Goal: Task Accomplishment & Management: Use online tool/utility

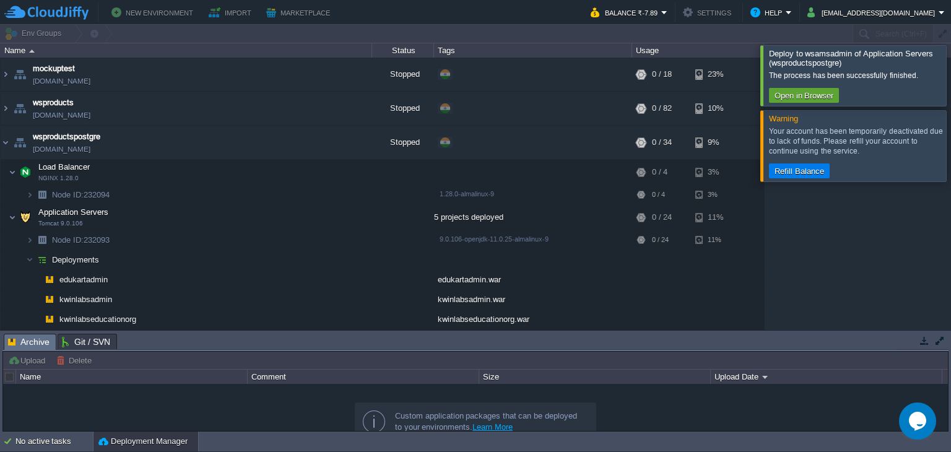
scroll to position [32, 0]
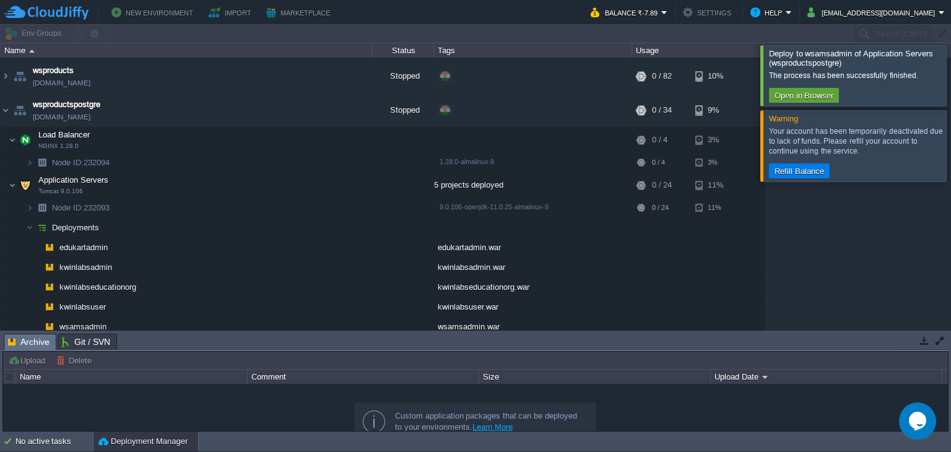
click at [950, 144] on div at bounding box center [965, 145] width 0 height 71
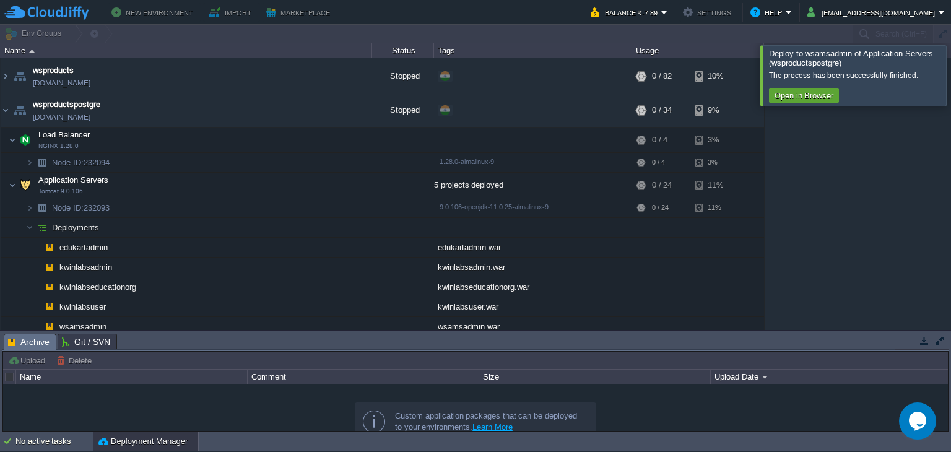
click at [950, 74] on div at bounding box center [965, 75] width 0 height 60
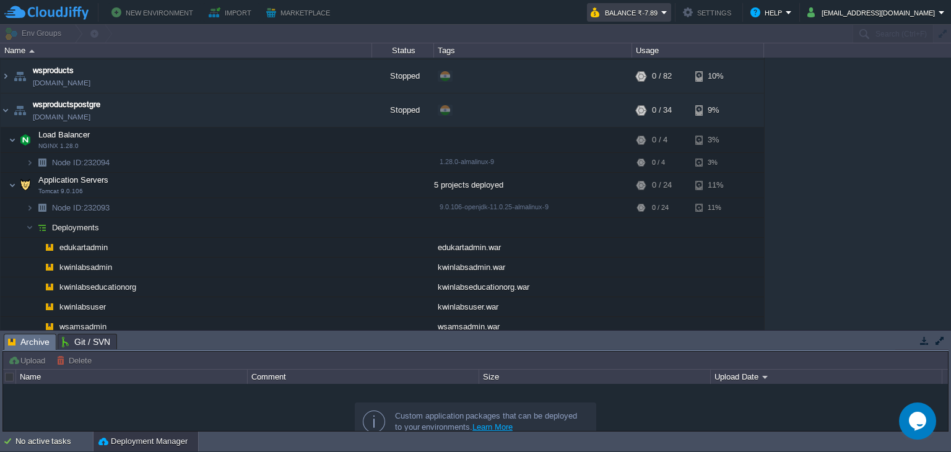
click at [661, 15] on button "Balance ₹-7.89" at bounding box center [625, 12] width 71 height 15
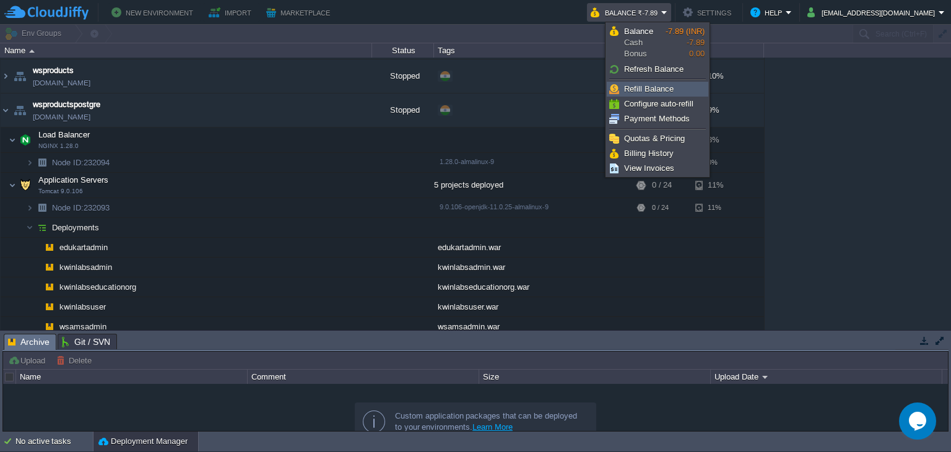
click at [653, 94] on link "Refill Balance" at bounding box center [657, 89] width 100 height 14
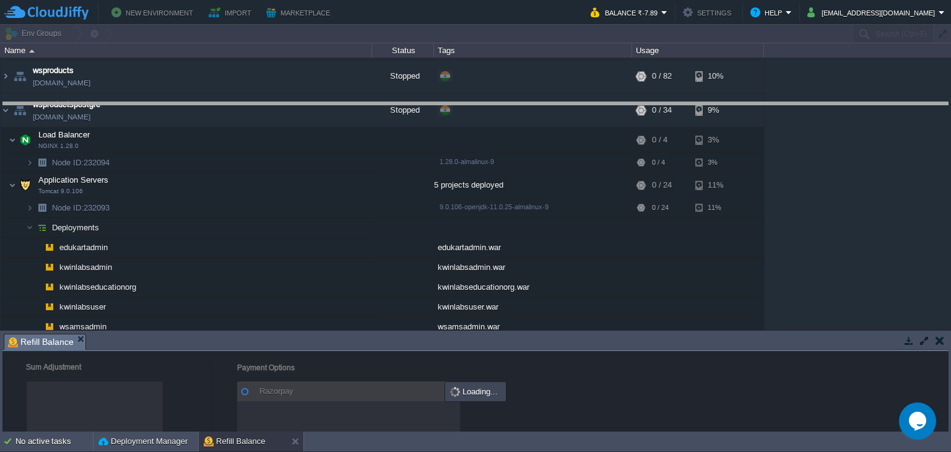
drag, startPoint x: 524, startPoint y: 340, endPoint x: 583, endPoint y: 121, distance: 227.4
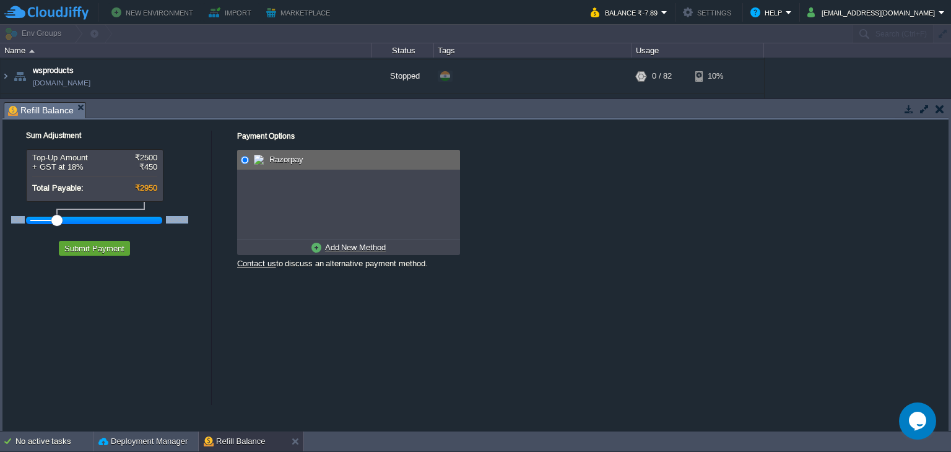
drag, startPoint x: 51, startPoint y: 222, endPoint x: 24, endPoint y: 221, distance: 27.2
click at [24, 221] on div "500 100000" at bounding box center [102, 216] width 186 height 28
click at [74, 229] on div "500 100000" at bounding box center [94, 220] width 136 height 20
click at [32, 218] on div at bounding box center [94, 220] width 128 height 11
click at [103, 249] on button "Submit Payment" at bounding box center [94, 248] width 67 height 11
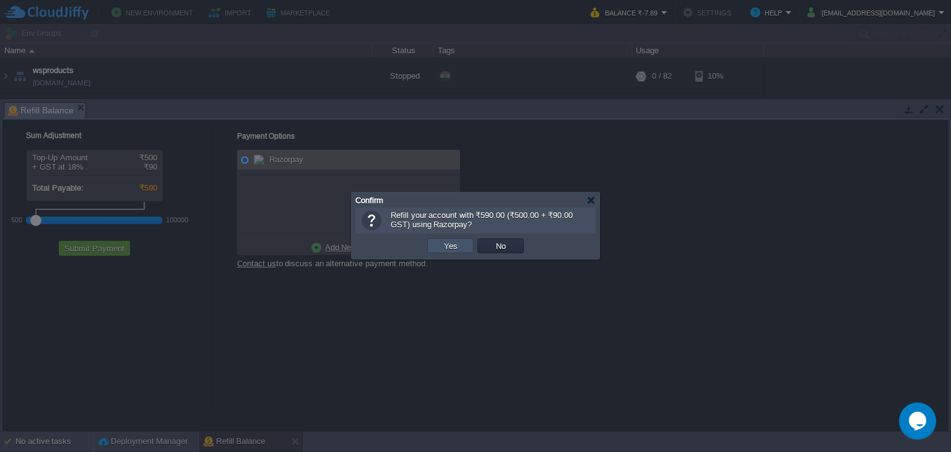
click at [452, 248] on button "Yes" at bounding box center [450, 245] width 21 height 11
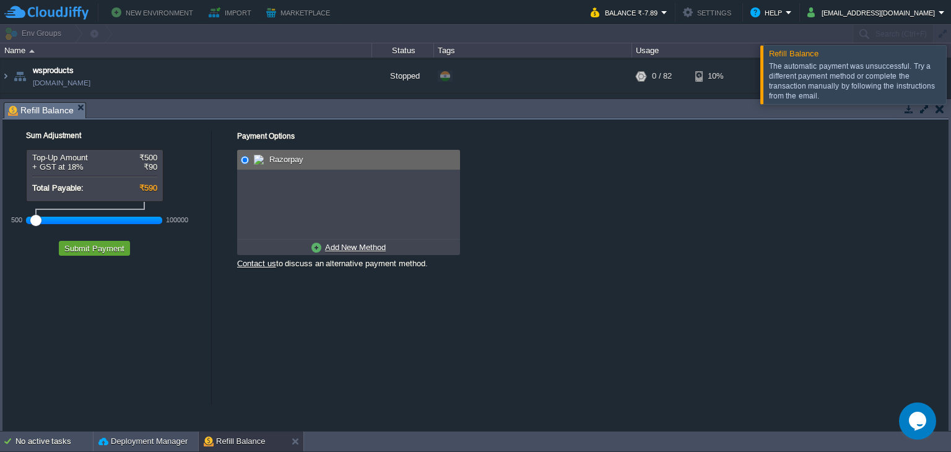
click at [366, 248] on u "Add New Method" at bounding box center [355, 247] width 61 height 9
radio input "true"
click at [247, 159] on input "radio" at bounding box center [245, 160] width 8 height 8
click at [97, 243] on button "Submit Payment" at bounding box center [94, 248] width 67 height 11
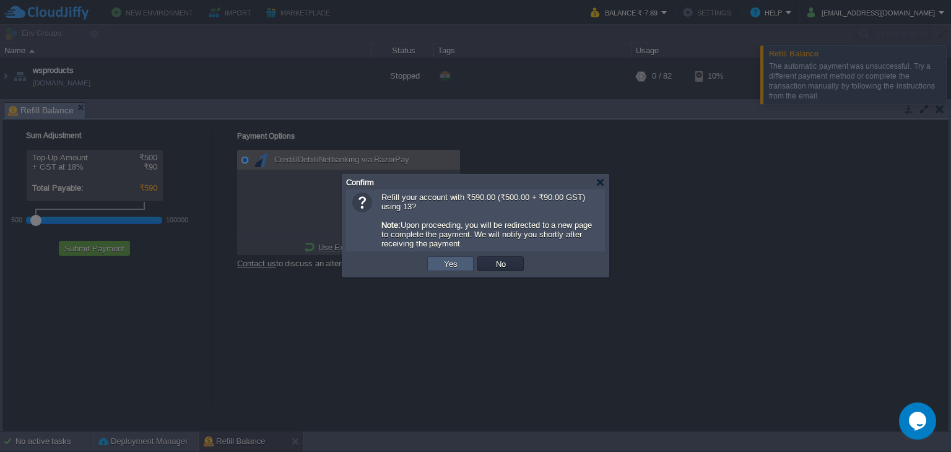
click at [450, 263] on button "Yes" at bounding box center [450, 263] width 21 height 11
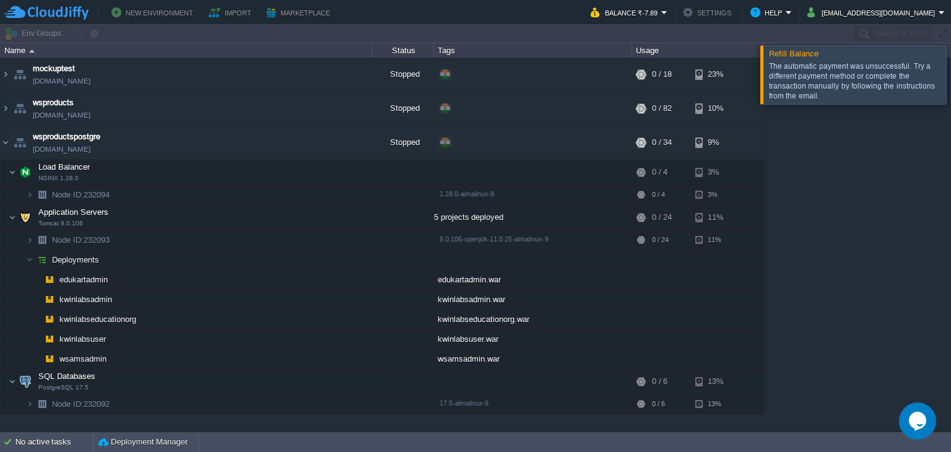
scroll to position [0, 0]
click at [661, 13] on button "Balance ₹-7.89" at bounding box center [625, 12] width 71 height 15
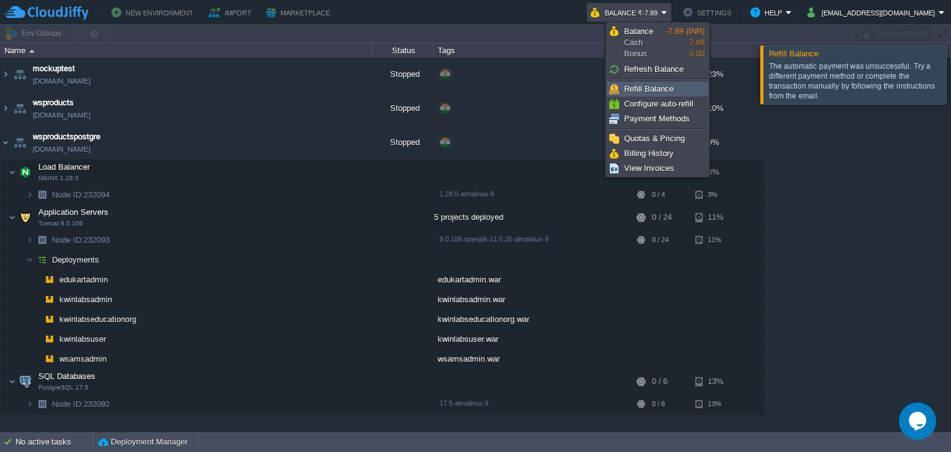
click at [646, 92] on span "Refill Balance" at bounding box center [649, 88] width 50 height 9
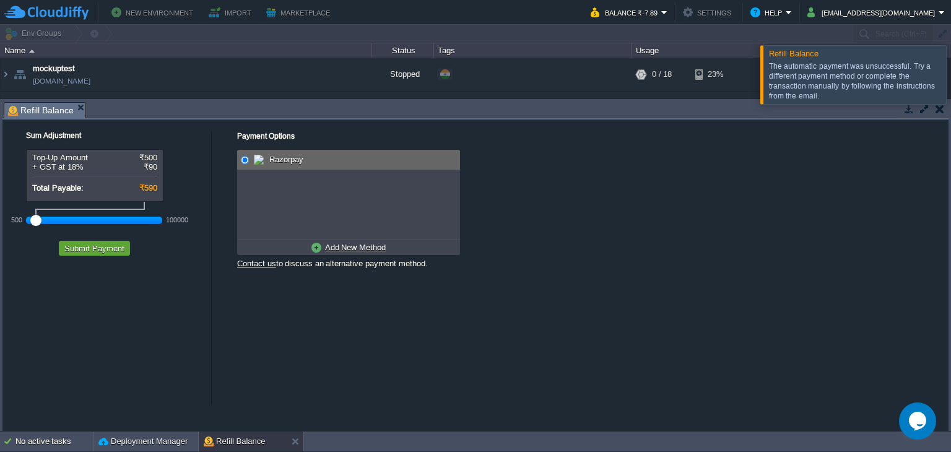
drag, startPoint x: 57, startPoint y: 226, endPoint x: 0, endPoint y: 225, distance: 56.9
click at [0, 225] on div "Tasks Activity Log Archive Git / SVN Refill Balance Upload Delete Deploy to ...…" at bounding box center [475, 265] width 951 height 332
click at [362, 250] on u "Add New Method" at bounding box center [355, 247] width 61 height 9
radio input "true"
click at [307, 160] on span "Credit/Debit/Netbanking via RazorPay" at bounding box center [340, 159] width 138 height 9
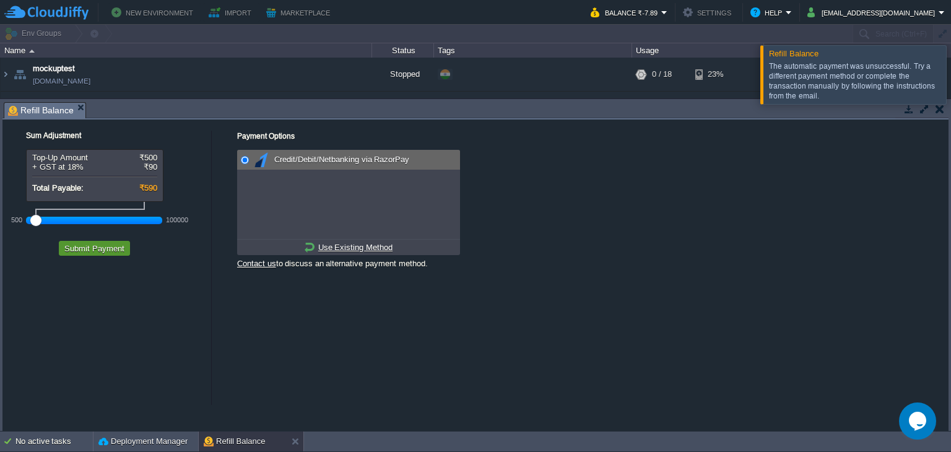
click at [75, 243] on button "Submit Payment" at bounding box center [94, 248] width 67 height 11
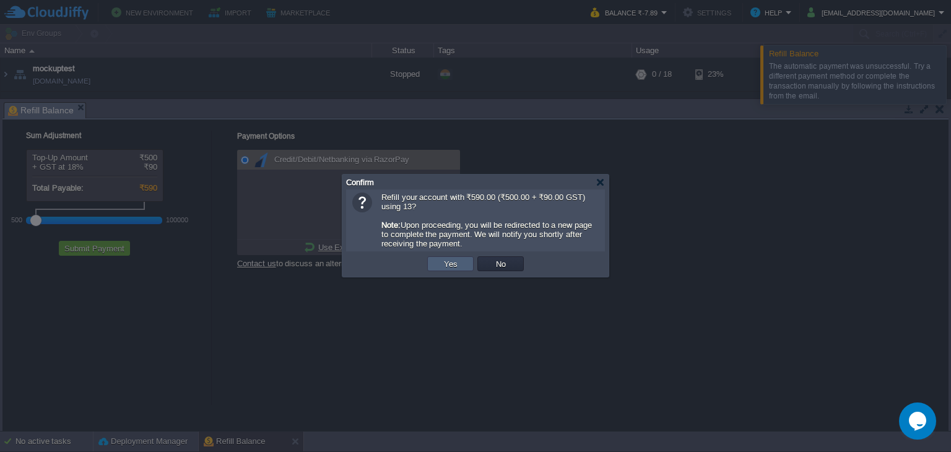
click at [444, 270] on td "Yes" at bounding box center [450, 263] width 46 height 15
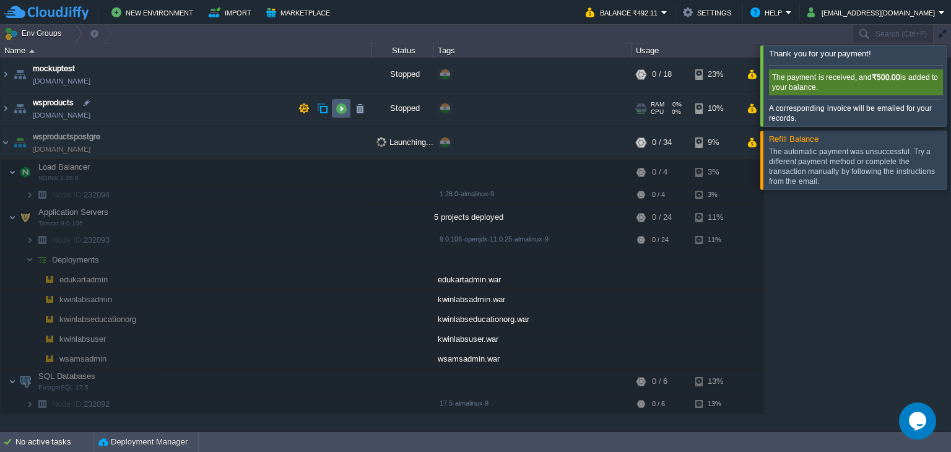
click at [344, 108] on button "button" at bounding box center [340, 108] width 11 height 11
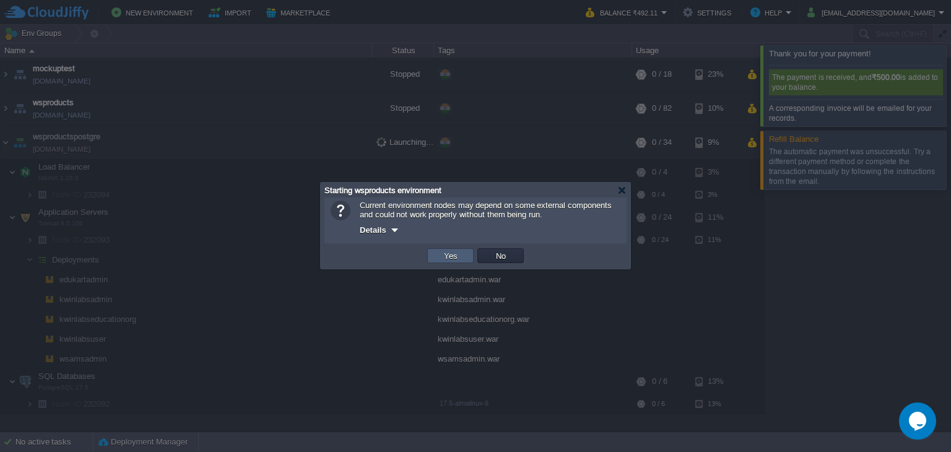
click at [438, 255] on td "Yes" at bounding box center [450, 255] width 46 height 15
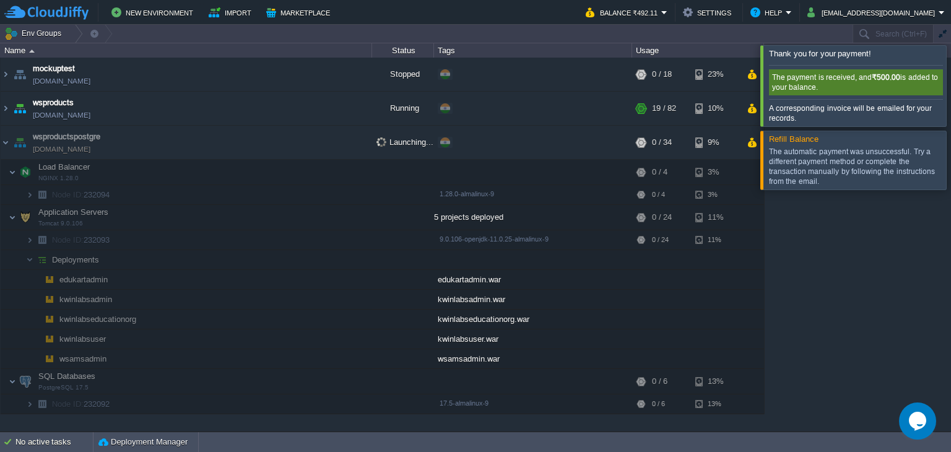
click at [950, 84] on div at bounding box center [965, 85] width 0 height 80
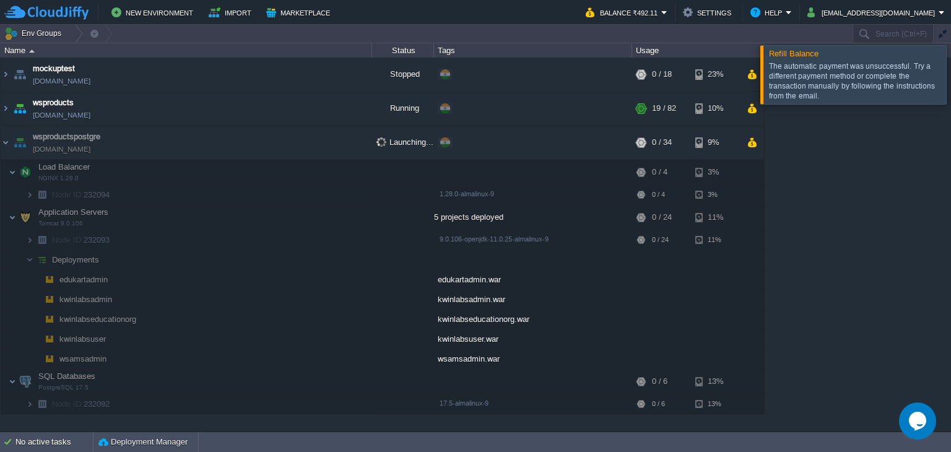
click at [950, 77] on div at bounding box center [965, 74] width 0 height 58
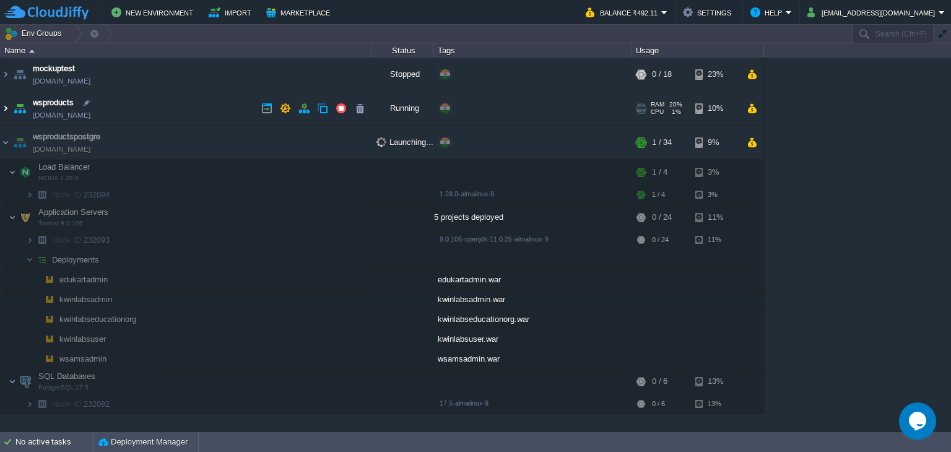
click at [9, 110] on img at bounding box center [6, 108] width 10 height 33
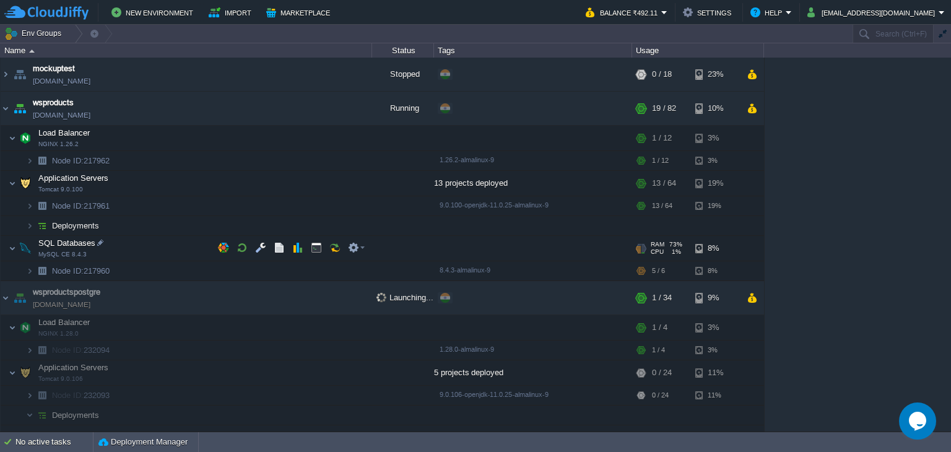
click at [28, 229] on img at bounding box center [29, 225] width 7 height 19
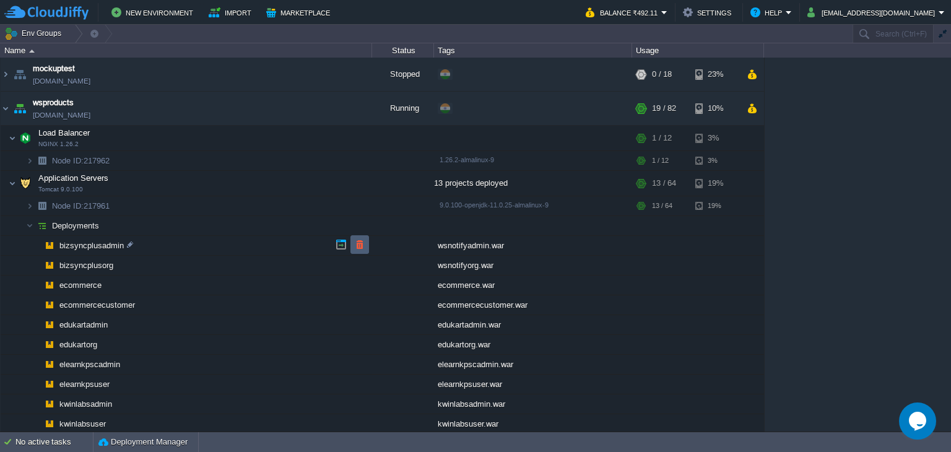
click at [355, 246] on button "button" at bounding box center [359, 244] width 11 height 11
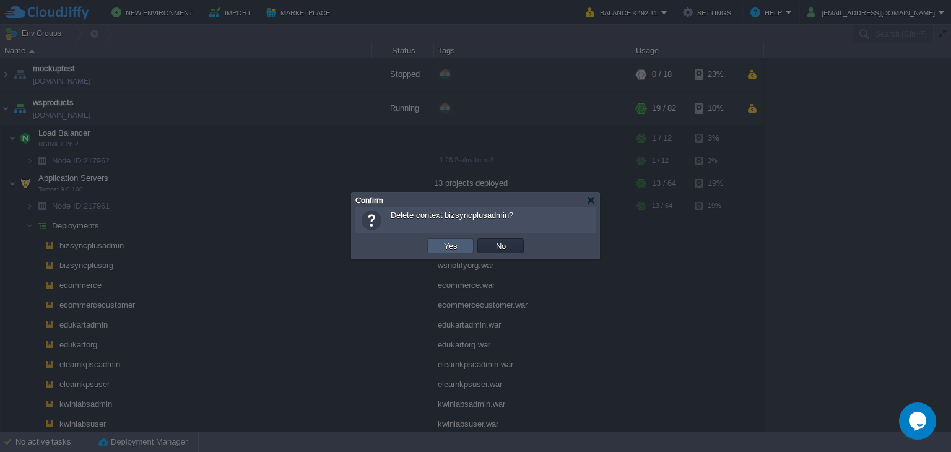
click at [464, 247] on td "Yes" at bounding box center [450, 245] width 46 height 15
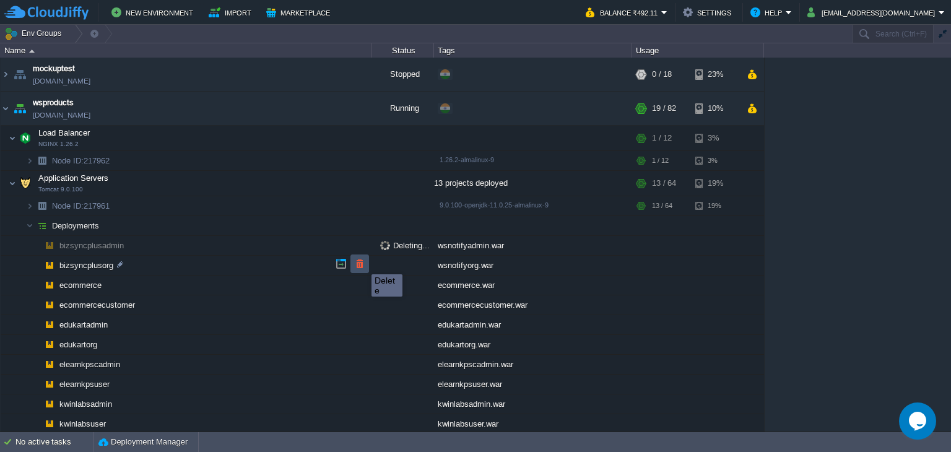
click at [362, 263] on button "button" at bounding box center [359, 263] width 11 height 11
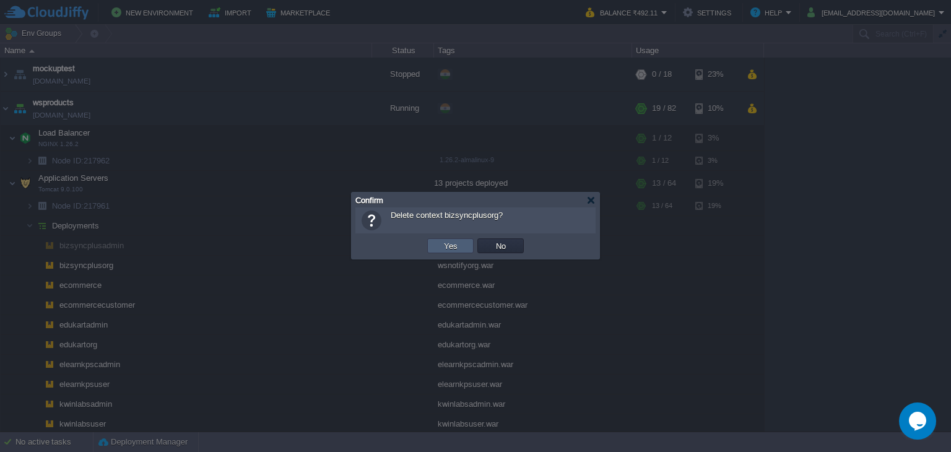
click at [449, 244] on button "Yes" at bounding box center [450, 245] width 21 height 11
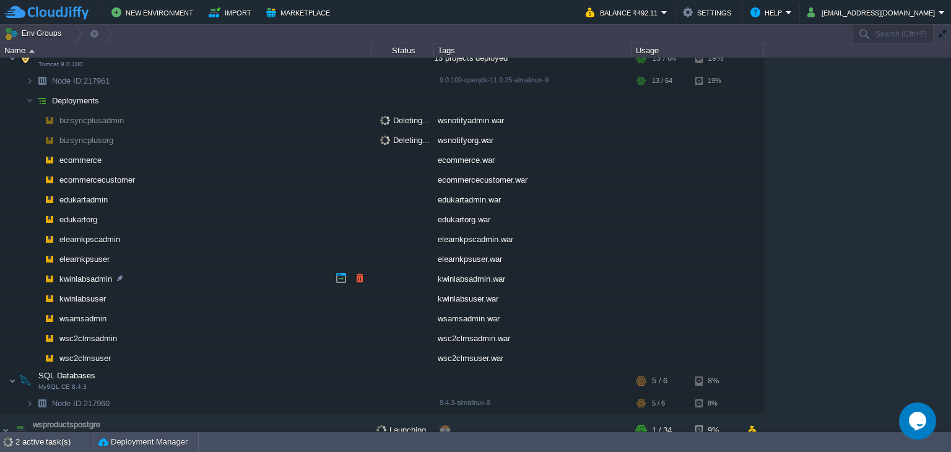
scroll to position [62, 0]
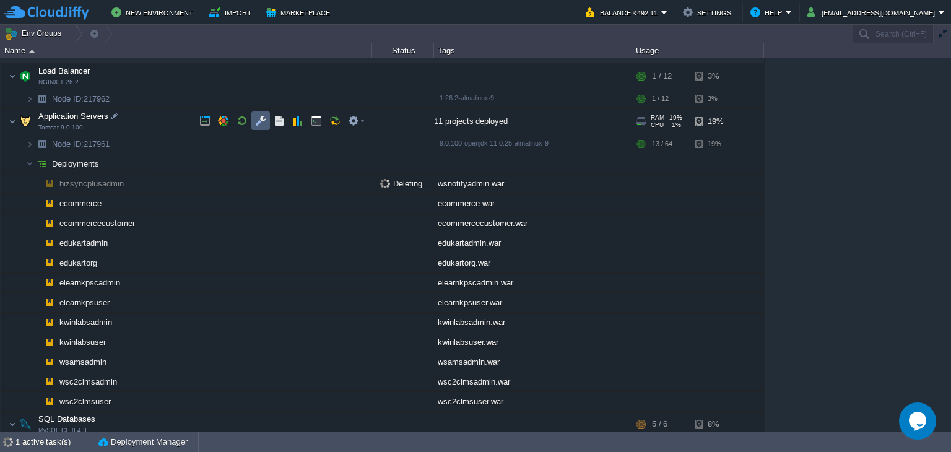
click at [254, 119] on td at bounding box center [260, 120] width 19 height 19
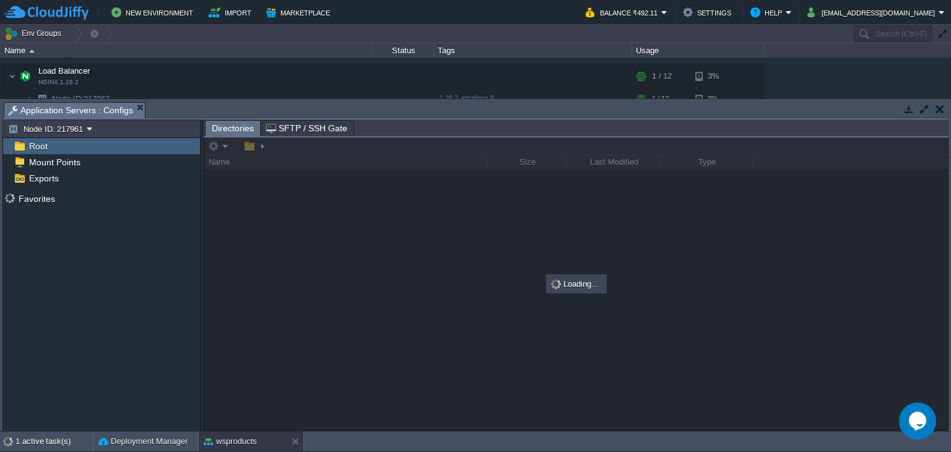
scroll to position [115, 0]
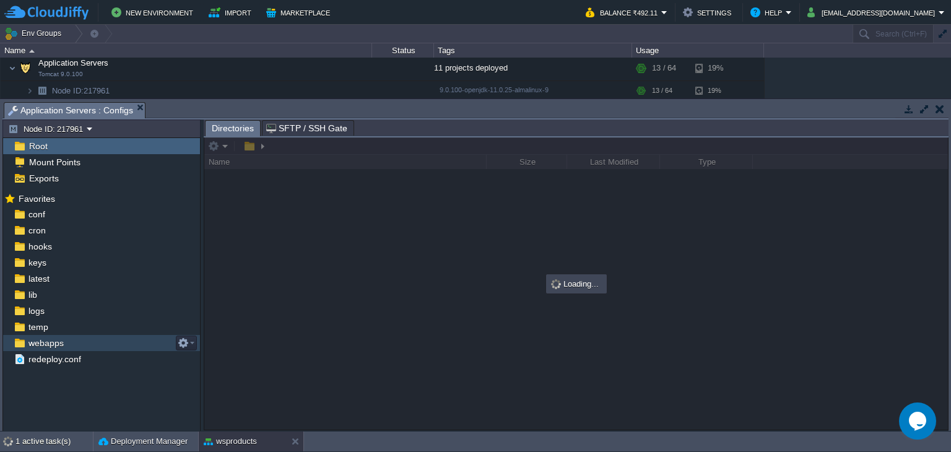
click at [67, 340] on div "webapps" at bounding box center [101, 343] width 197 height 16
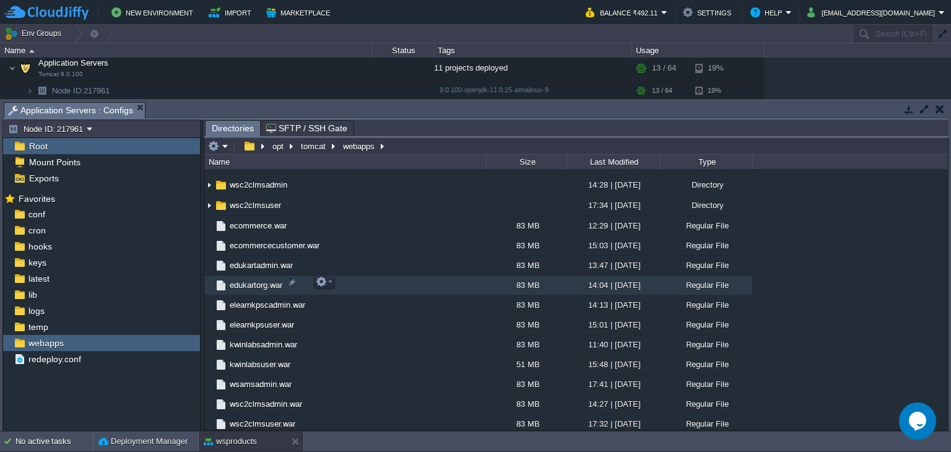
scroll to position [33, 0]
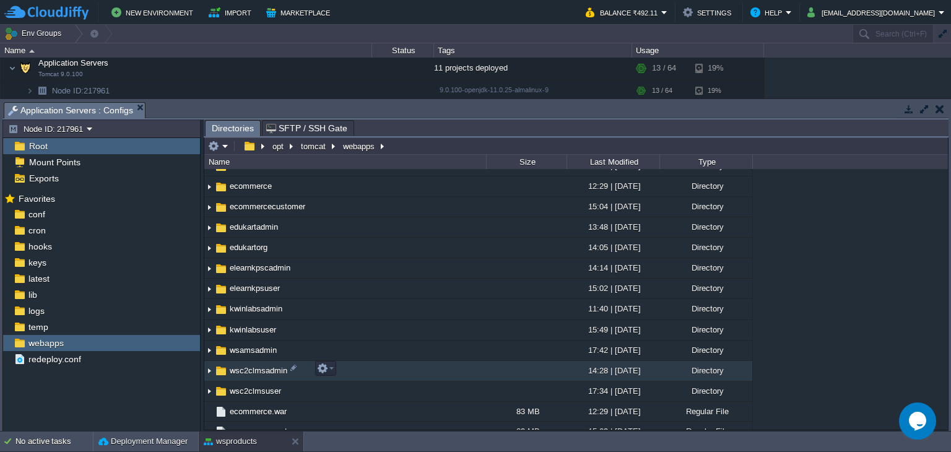
click at [362, 363] on td "wsc2clmsadmin" at bounding box center [345, 371] width 282 height 20
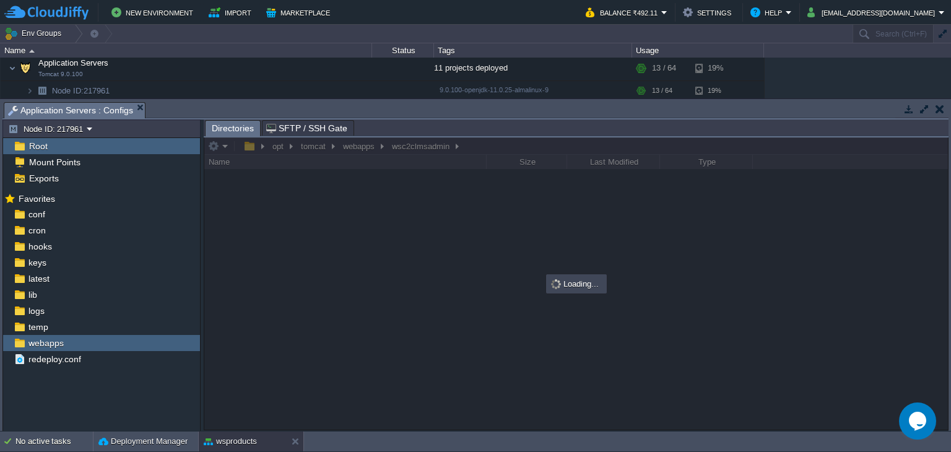
scroll to position [0, 0]
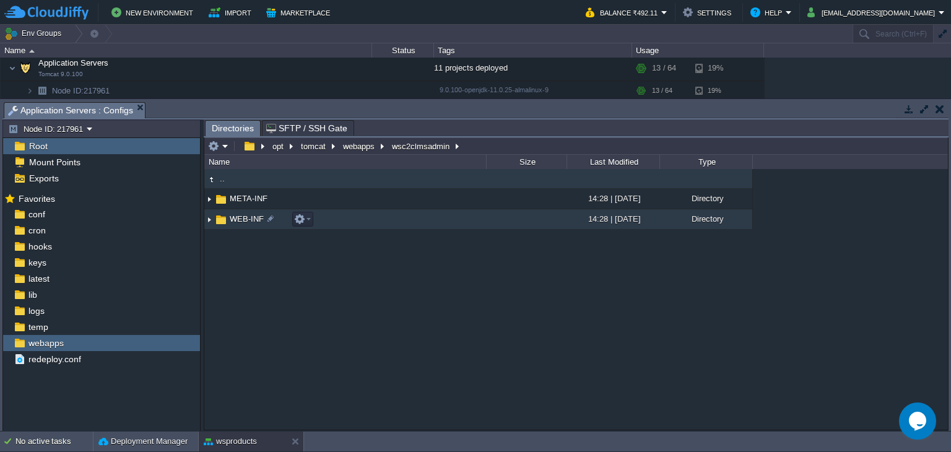
click at [392, 222] on td "WEB-INF" at bounding box center [345, 219] width 282 height 20
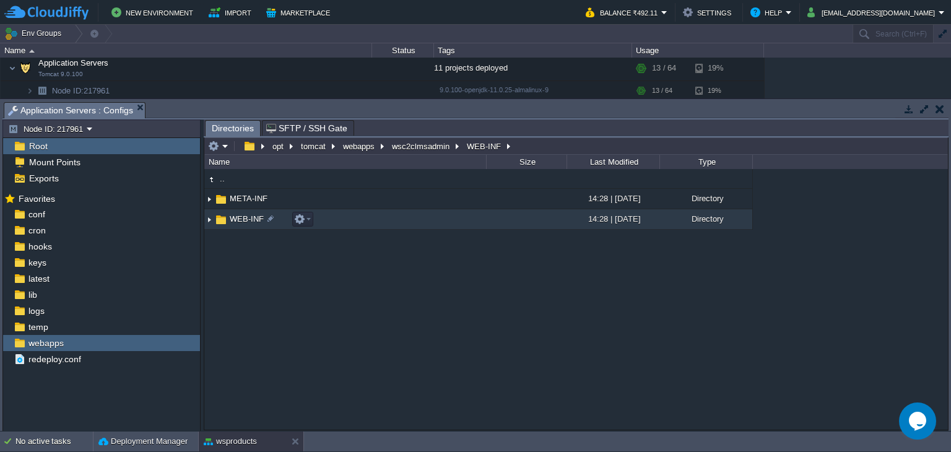
click at [392, 222] on td "WEB-INF" at bounding box center [345, 219] width 282 height 20
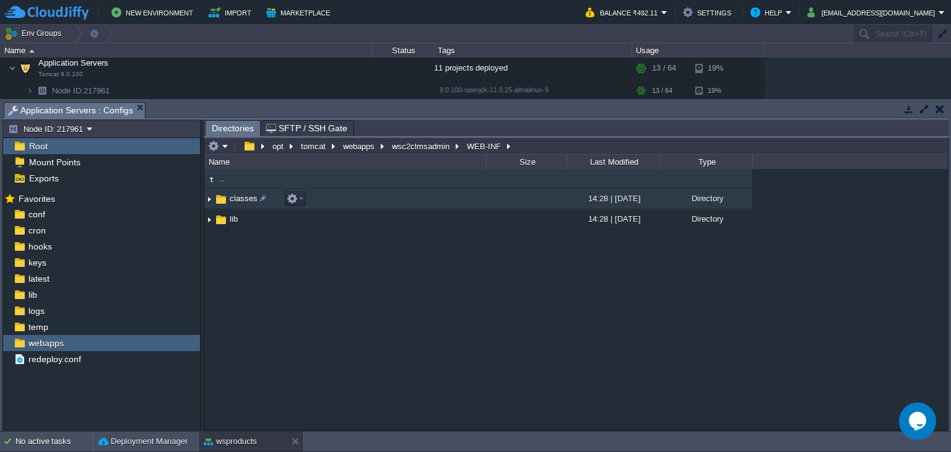
click at [441, 199] on td "classes" at bounding box center [345, 199] width 282 height 20
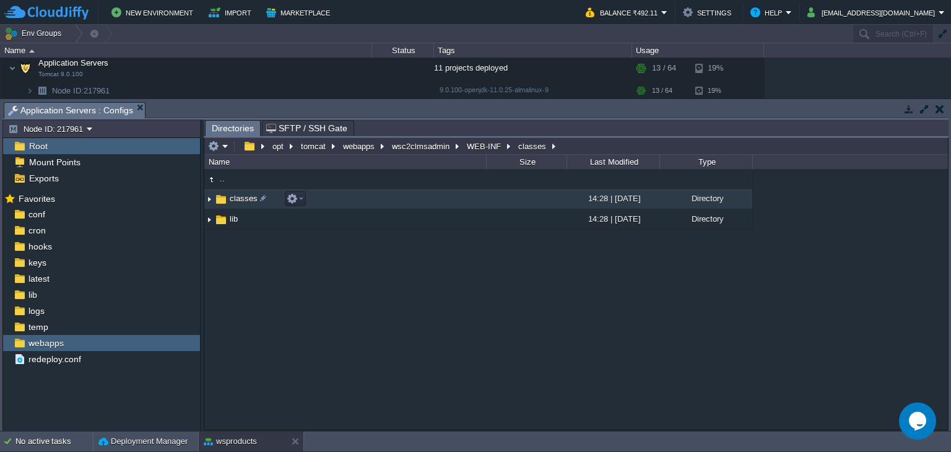
click at [441, 199] on td "classes" at bounding box center [345, 199] width 282 height 20
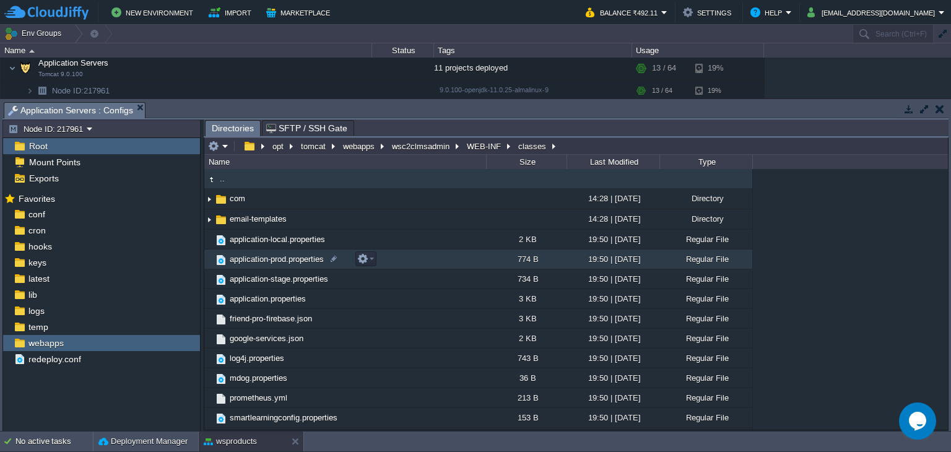
click at [441, 262] on td "application-prod.properties" at bounding box center [345, 259] width 282 height 20
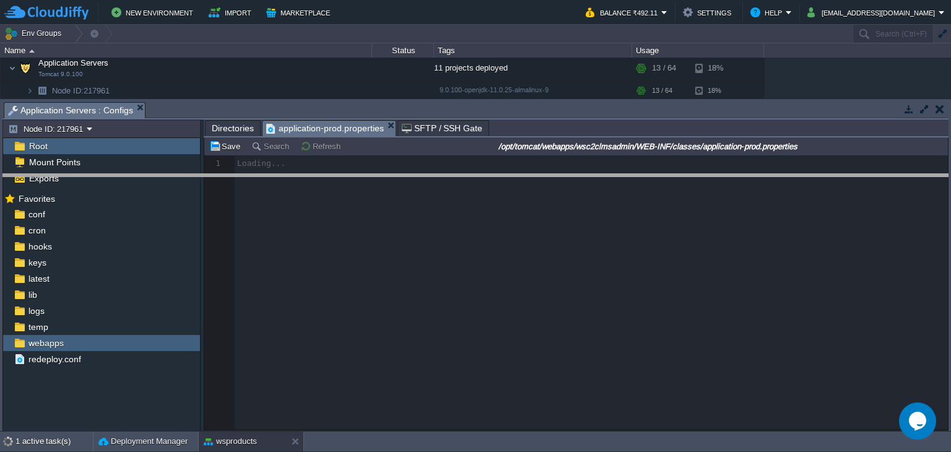
drag, startPoint x: 525, startPoint y: 113, endPoint x: 530, endPoint y: 184, distance: 72.0
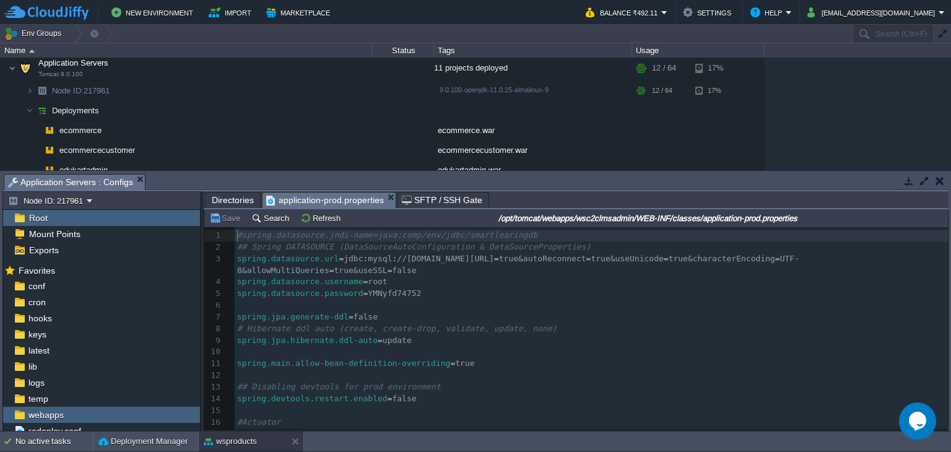
scroll to position [4, 0]
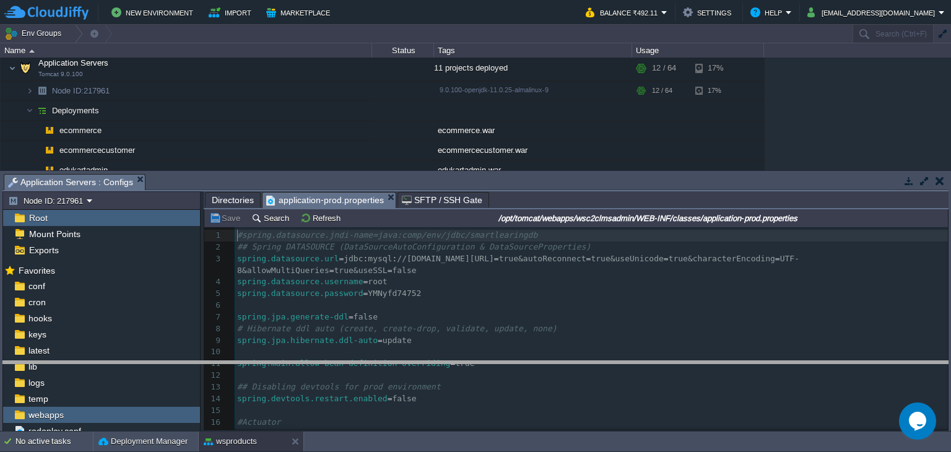
drag, startPoint x: 379, startPoint y: 175, endPoint x: 386, endPoint y: 384, distance: 209.3
click at [386, 384] on body "New Environment Import Marketplace Bonus ₹0.00 Upgrade Account Balance ₹492.11 …" at bounding box center [475, 226] width 951 height 452
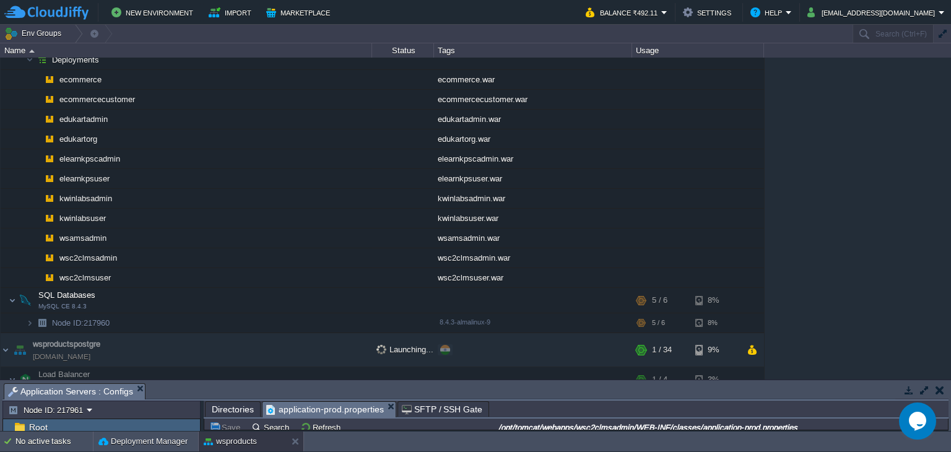
scroll to position [301, 0]
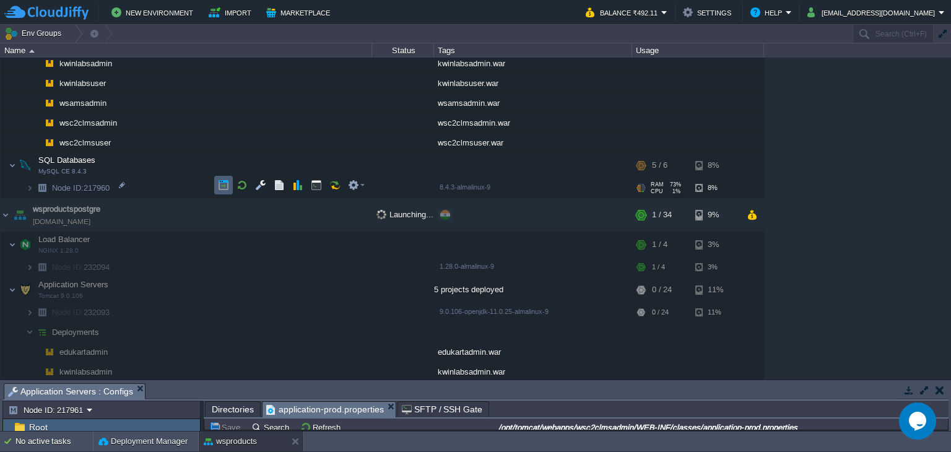
click at [225, 183] on button "button" at bounding box center [223, 184] width 11 height 11
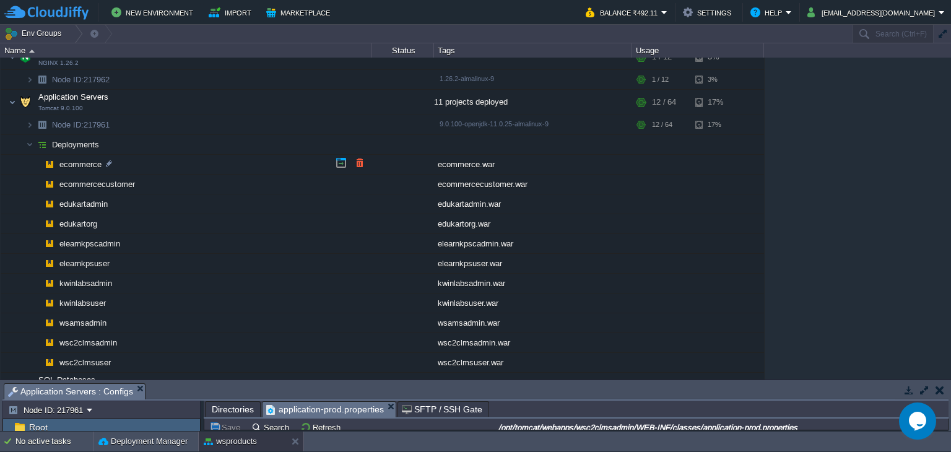
scroll to position [0, 0]
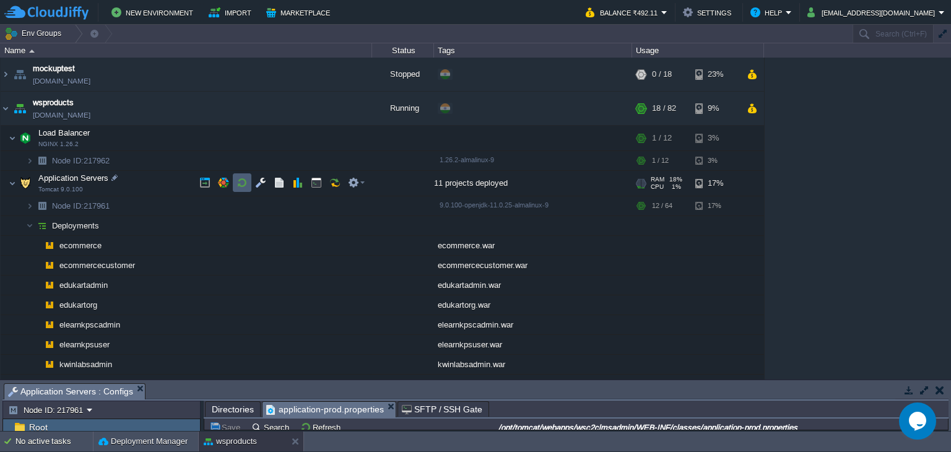
click at [245, 184] on button "button" at bounding box center [241, 182] width 11 height 11
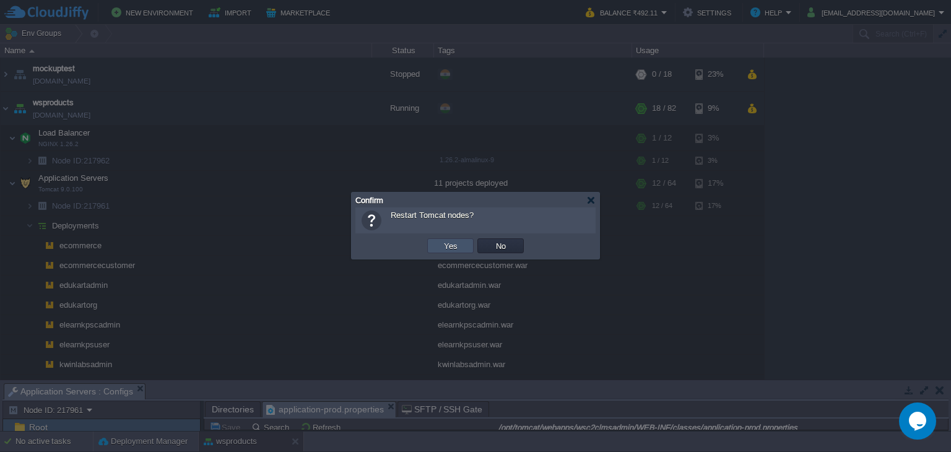
click at [451, 246] on button "Yes" at bounding box center [450, 245] width 21 height 11
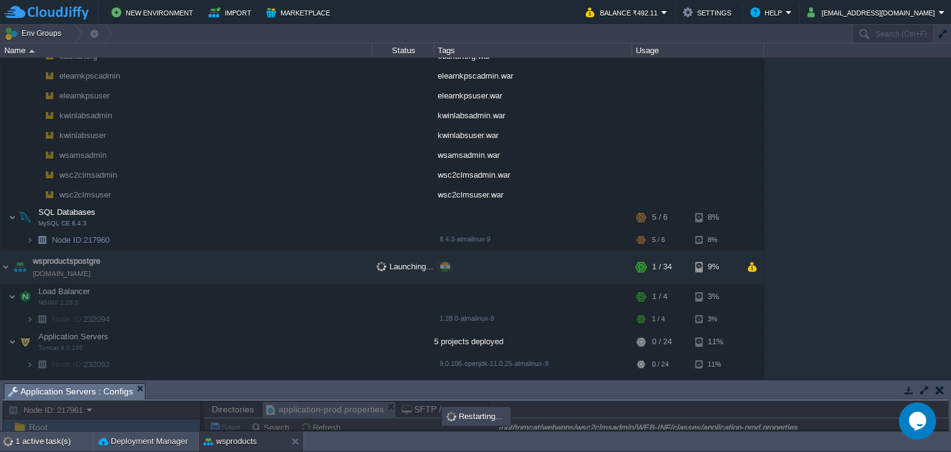
scroll to position [115, 0]
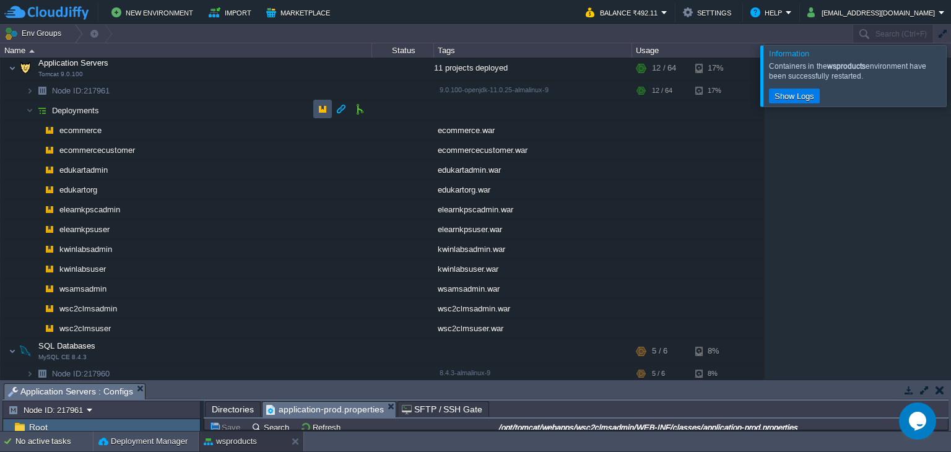
click at [324, 108] on button "button" at bounding box center [322, 108] width 11 height 11
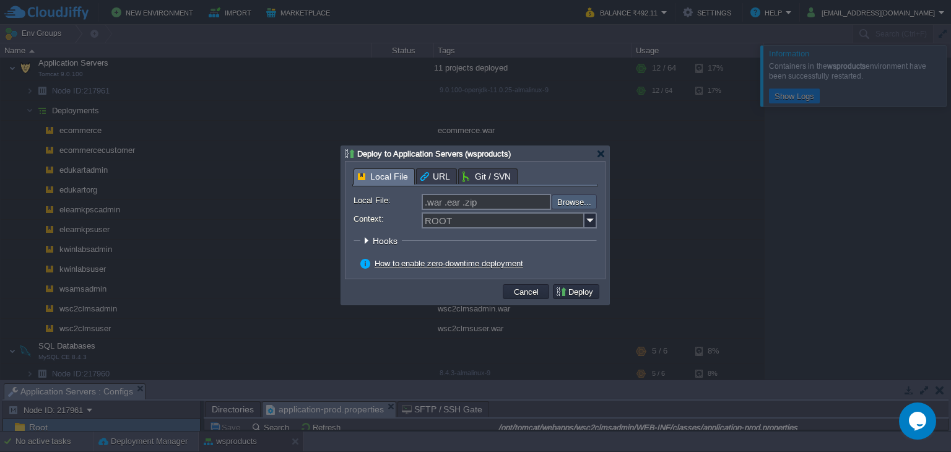
click at [574, 206] on input "file" at bounding box center [518, 201] width 157 height 15
type input "C:\fakepath\wsc2clmsuser.war"
type input "wsc2clmsuser.war"
click at [590, 225] on img at bounding box center [590, 220] width 12 height 16
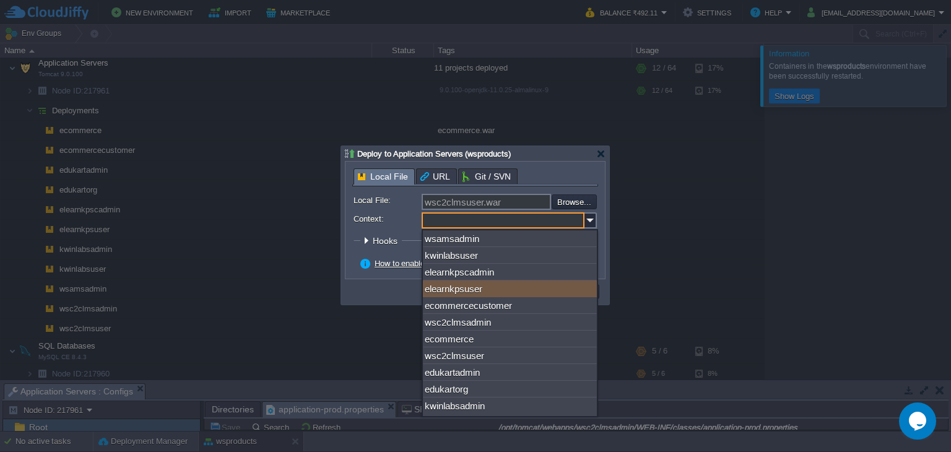
scroll to position [5, 0]
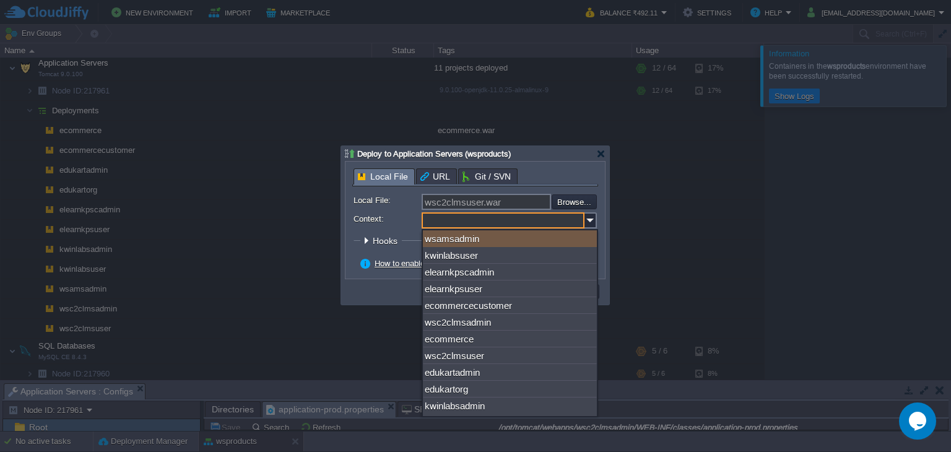
type input "ROOT"
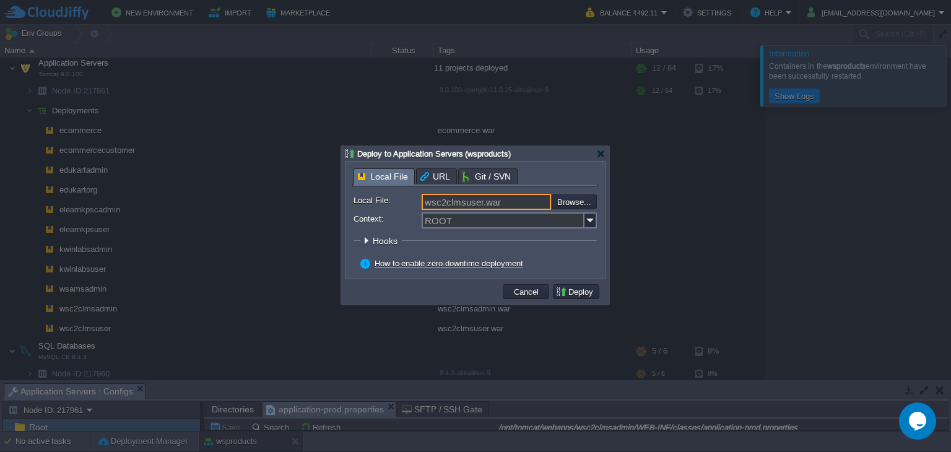
drag, startPoint x: 478, startPoint y: 204, endPoint x: 422, endPoint y: 207, distance: 56.4
click at [422, 207] on input "wsc2clmsuser.war" at bounding box center [485, 202] width 129 height 16
click at [587, 222] on img at bounding box center [590, 220] width 12 height 16
click at [589, 219] on img at bounding box center [590, 220] width 12 height 16
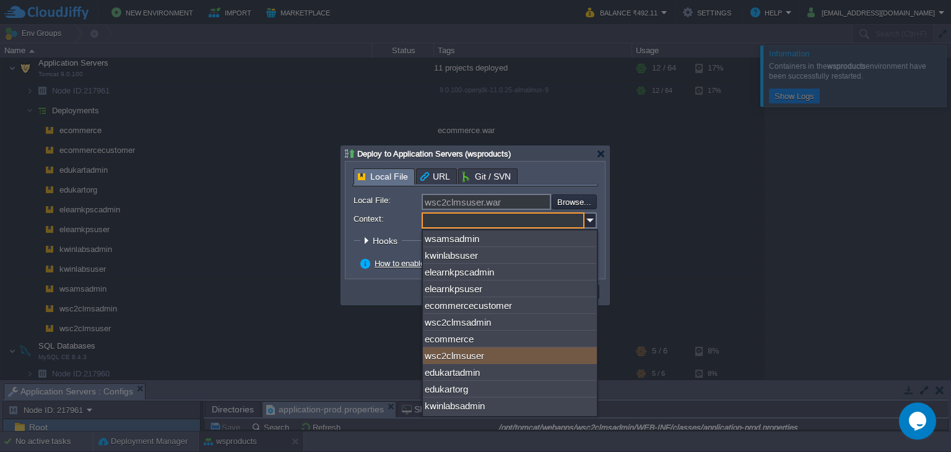
click at [538, 352] on div "wsc2clmsuser" at bounding box center [510, 355] width 174 height 17
type input "wsc2clmsuser"
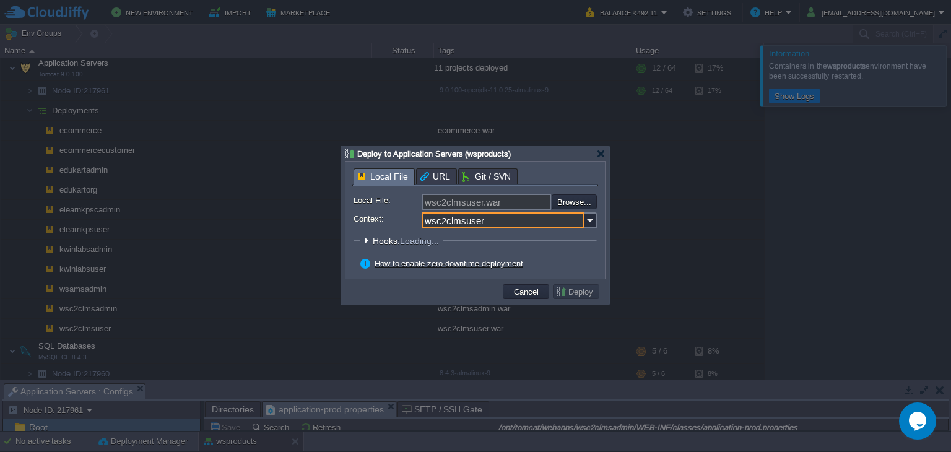
click at [587, 290] on button "Deploy" at bounding box center [575, 291] width 41 height 11
click at [562, 233] on div at bounding box center [474, 233] width 243 height 4
click at [587, 294] on button "Deploy" at bounding box center [575, 291] width 41 height 11
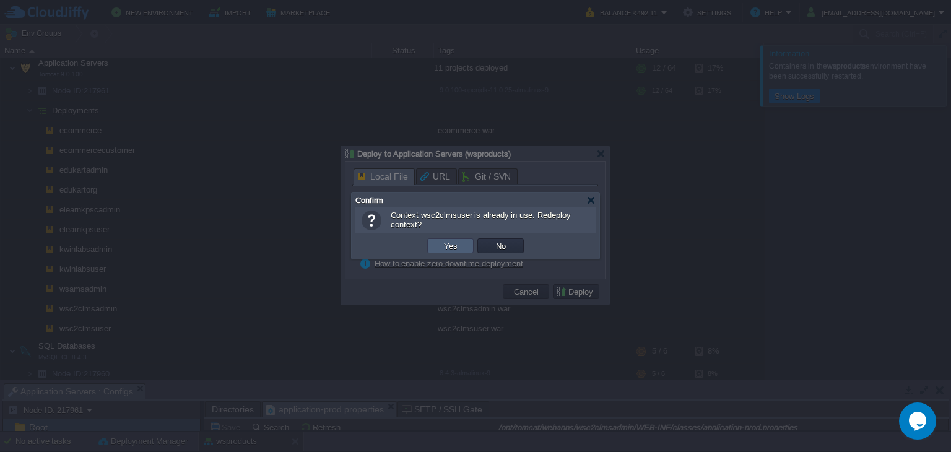
click at [473, 243] on td "Yes" at bounding box center [450, 245] width 46 height 15
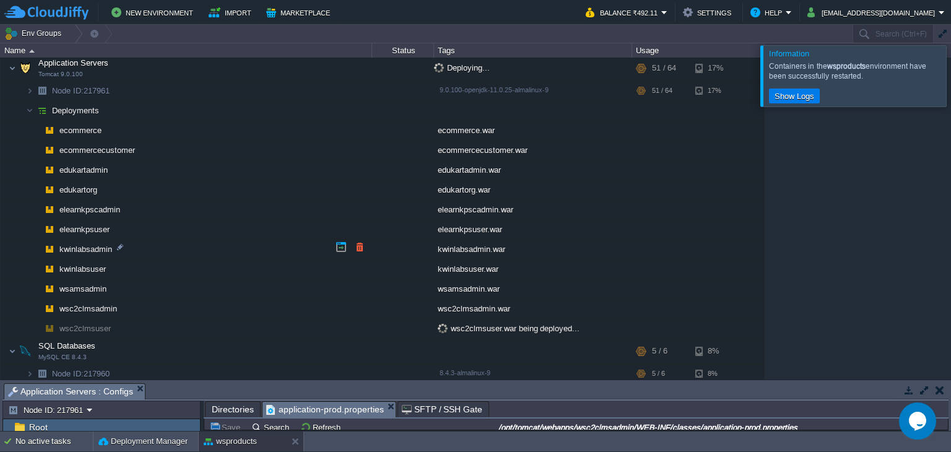
scroll to position [0, 0]
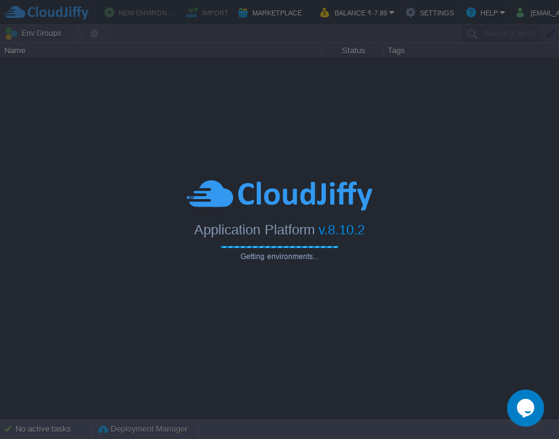
type input "Search (Ctrl+F)"
